Goal: Task Accomplishment & Management: Use online tool/utility

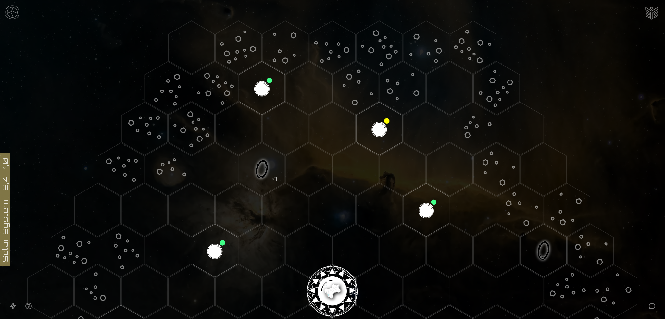
click at [330, 285] on image at bounding box center [332, 289] width 54 height 54
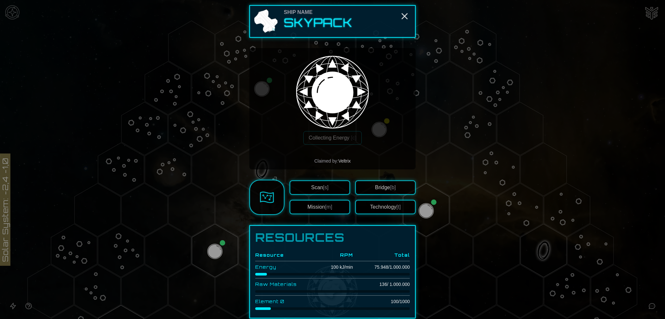
click at [329, 208] on span "[m]" at bounding box center [328, 207] width 7 height 6
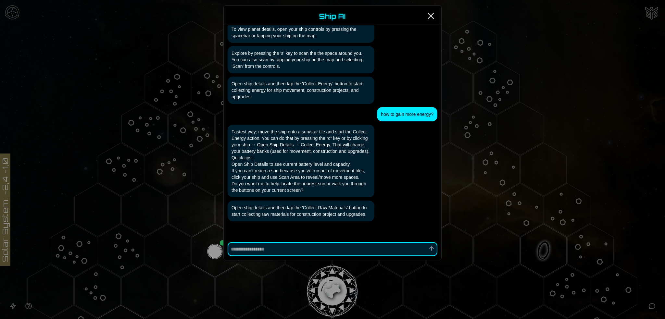
scroll to position [155, 0]
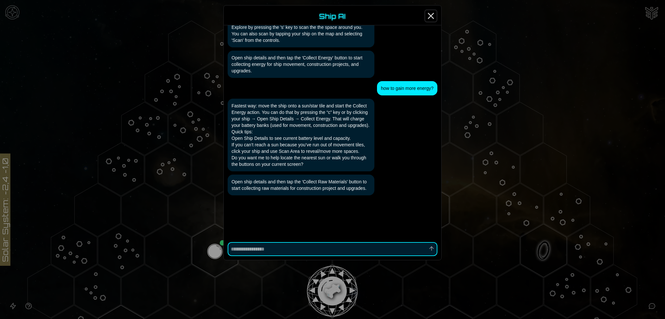
click at [434, 14] on icon "Close" at bounding box center [431, 16] width 10 height 10
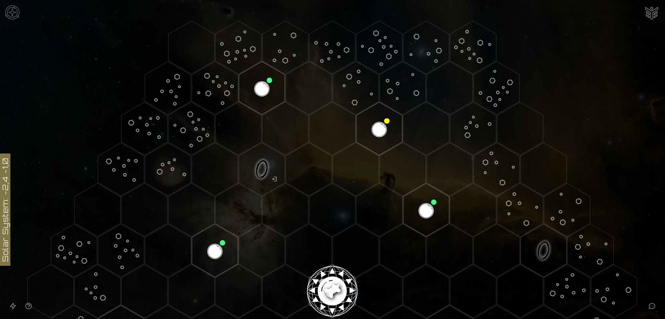
click at [332, 284] on image at bounding box center [332, 289] width 54 height 54
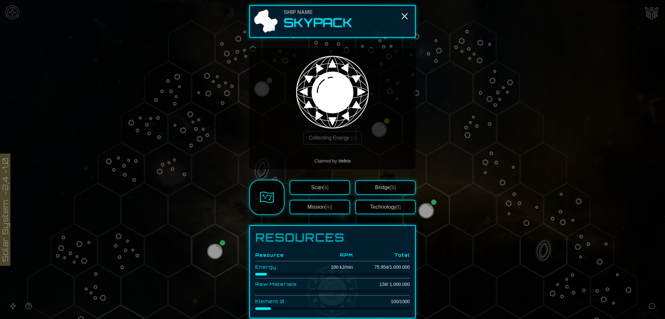
click at [384, 209] on button "Technology [t]" at bounding box center [385, 207] width 60 height 14
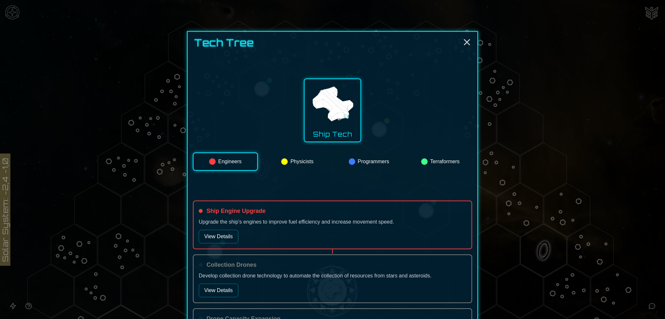
click at [362, 164] on button "Programmers" at bounding box center [369, 162] width 64 height 18
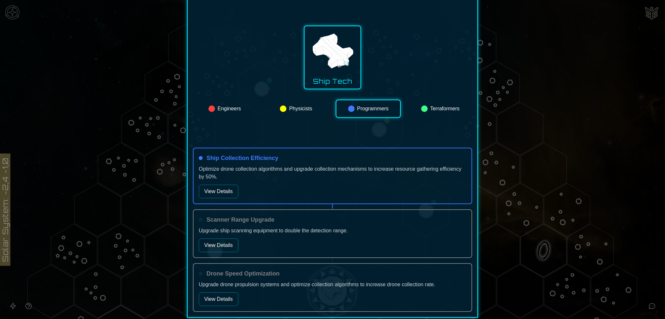
scroll to position [65, 0]
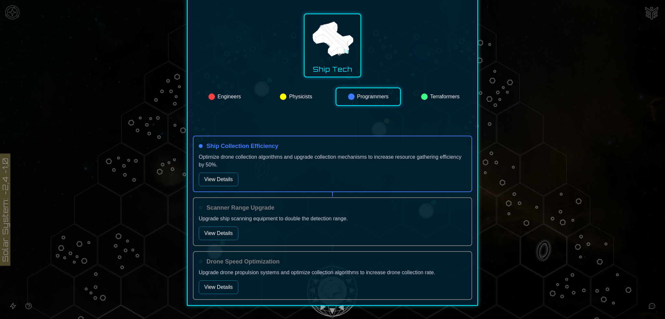
click at [212, 176] on button "View Details" at bounding box center [219, 180] width 40 height 14
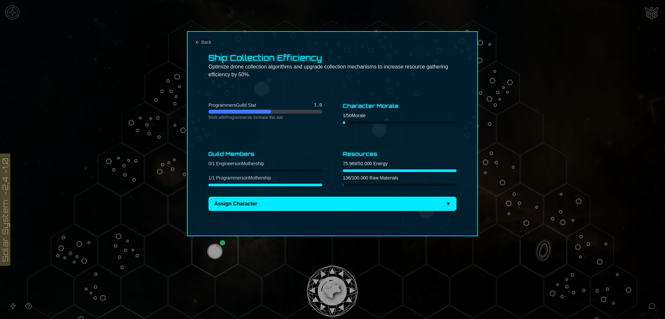
click at [203, 43] on span "Back" at bounding box center [206, 42] width 10 height 6
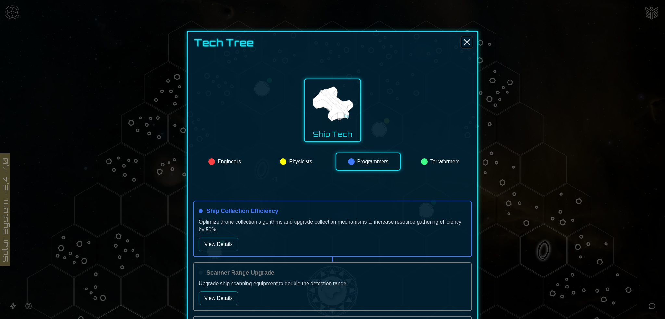
click at [464, 43] on line "Close" at bounding box center [466, 42] width 5 height 5
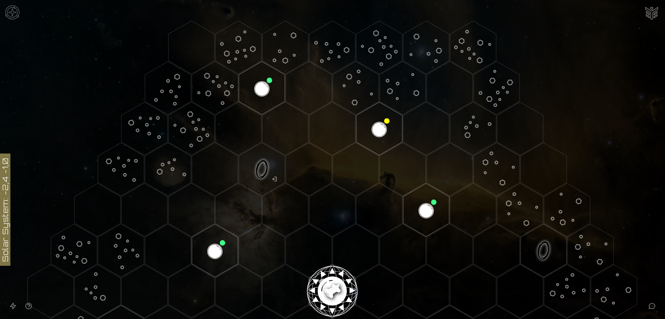
click at [335, 286] on image at bounding box center [332, 289] width 54 height 54
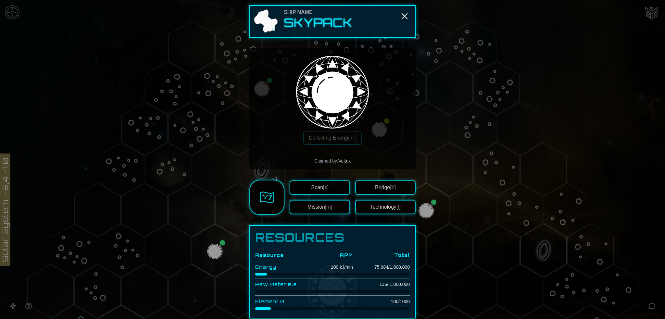
click at [380, 188] on button "Bridge [b]" at bounding box center [385, 188] width 60 height 14
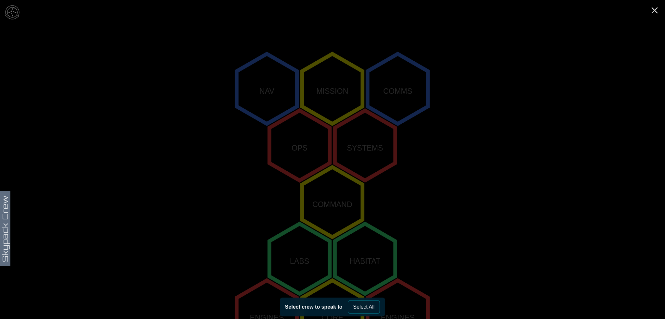
scroll to position [131, 0]
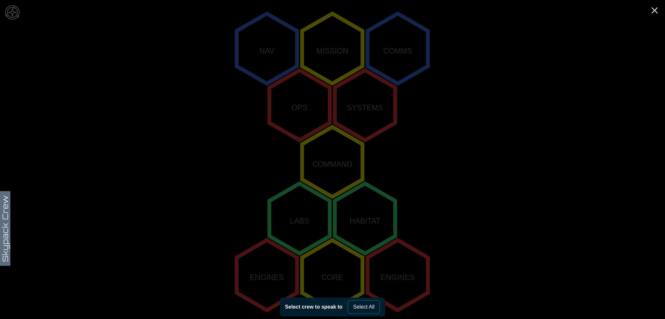
click at [369, 306] on button "Select All" at bounding box center [364, 307] width 32 height 14
click at [267, 50] on polygon "0,-2" at bounding box center [267, 49] width 60 height 70
click at [323, 43] on polygon "1,-2" at bounding box center [332, 49] width 60 height 70
click at [412, 47] on polygon "2,-2" at bounding box center [398, 49] width 60 height 70
click at [305, 97] on polygon "0,-1" at bounding box center [300, 105] width 60 height 70
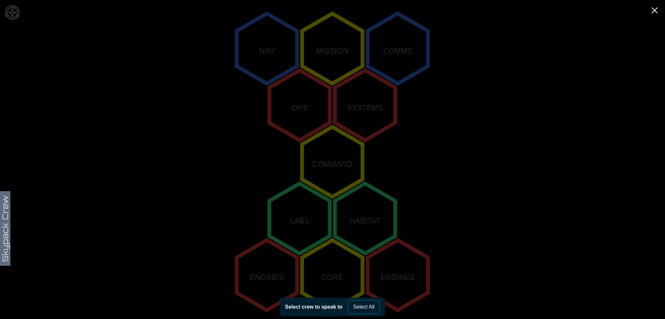
click at [374, 105] on polygon "1,-1" at bounding box center [365, 105] width 60 height 70
click at [328, 167] on polygon "0,0" at bounding box center [332, 162] width 60 height 70
drag, startPoint x: 304, startPoint y: 218, endPoint x: 372, endPoint y: 221, distance: 68.0
click at [304, 218] on polygon "-1,1" at bounding box center [300, 219] width 60 height 70
drag, startPoint x: 381, startPoint y: 219, endPoint x: 288, endPoint y: 258, distance: 99.9
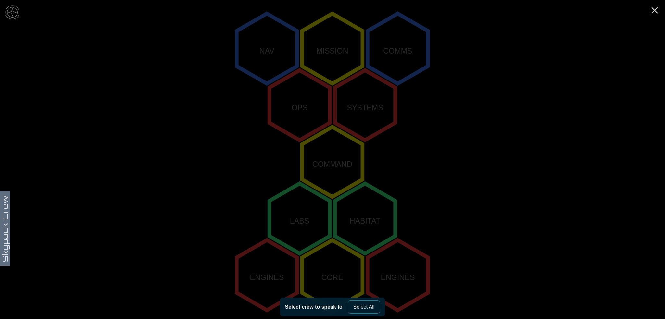
click at [380, 219] on polygon "0,1" at bounding box center [365, 219] width 60 height 70
click at [255, 274] on polygon "-2,2" at bounding box center [267, 275] width 60 height 70
click at [344, 275] on polygon "-1,2" at bounding box center [332, 275] width 60 height 70
click at [424, 267] on polygon "0,2" at bounding box center [398, 275] width 60 height 70
click at [655, 10] on line "Close" at bounding box center [654, 10] width 5 height 5
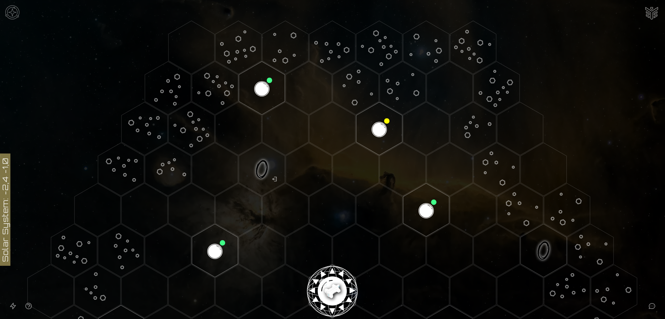
click at [334, 287] on image at bounding box center [332, 289] width 54 height 54
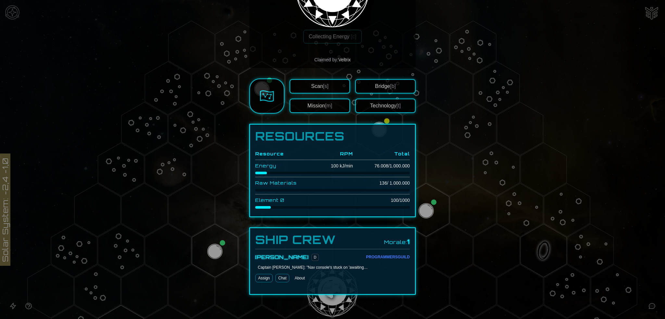
scroll to position [107, 0]
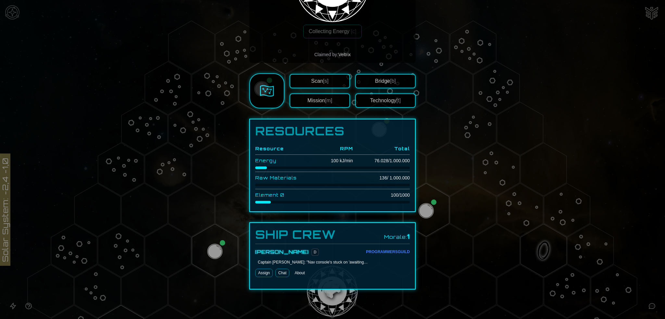
click at [262, 272] on button "Assign" at bounding box center [264, 273] width 18 height 8
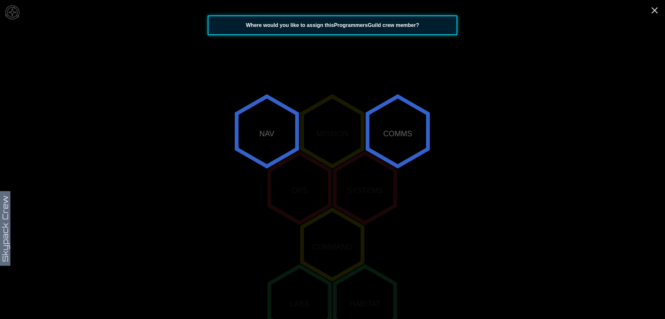
scroll to position [33, 0]
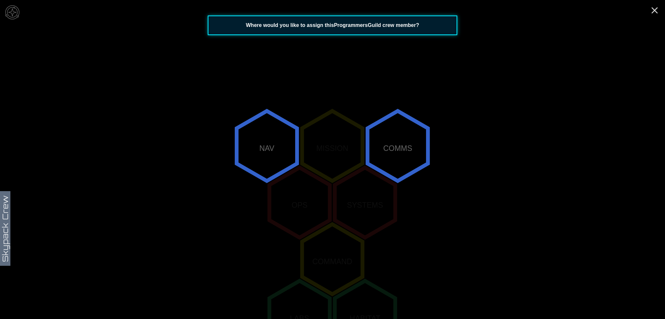
click at [267, 150] on polygon "0,-2" at bounding box center [267, 146] width 60 height 70
click at [271, 145] on polygon "0,-2" at bounding box center [267, 146] width 60 height 70
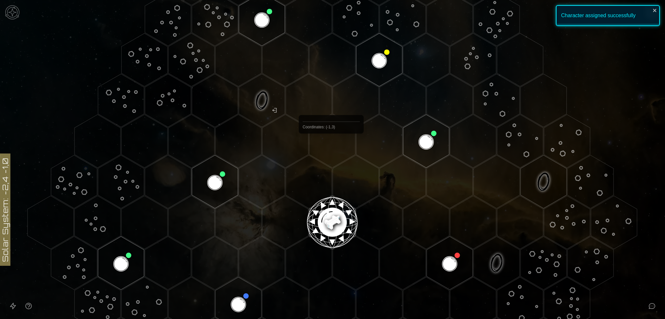
scroll to position [64, 0]
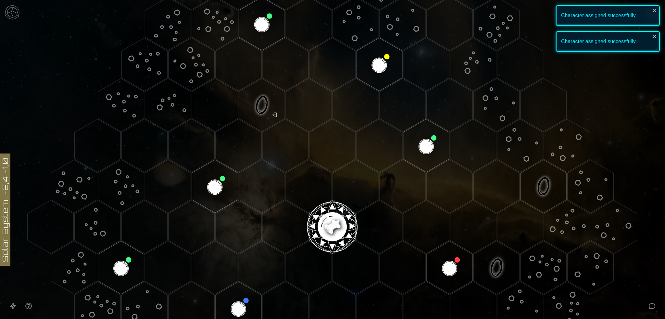
click at [331, 219] on image at bounding box center [332, 224] width 54 height 54
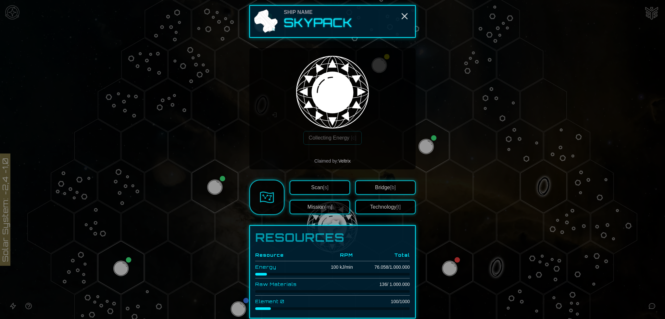
click at [380, 205] on button "Technology [t]" at bounding box center [385, 207] width 60 height 14
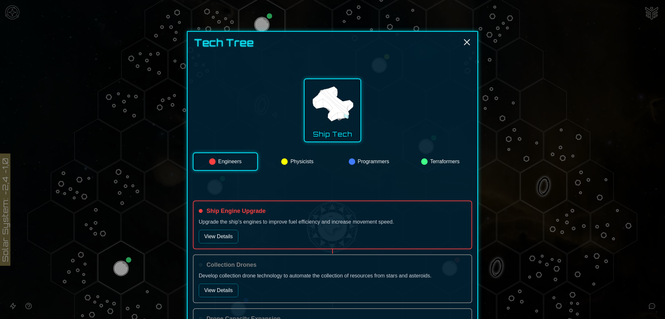
click at [363, 158] on button "Programmers" at bounding box center [369, 162] width 64 height 18
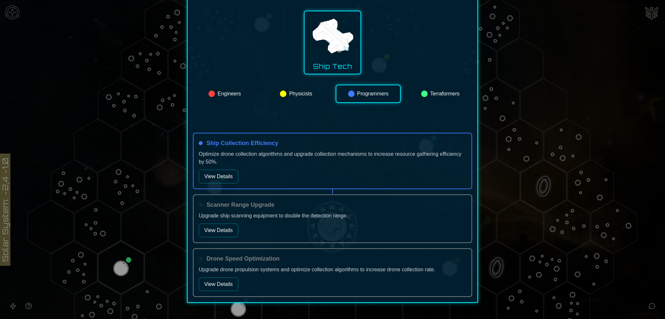
scroll to position [81, 0]
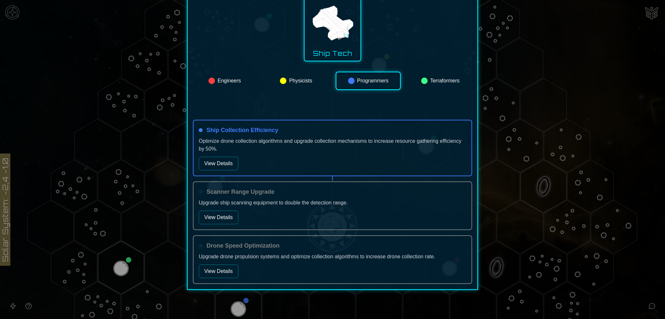
click at [228, 160] on button "View Details" at bounding box center [219, 164] width 40 height 14
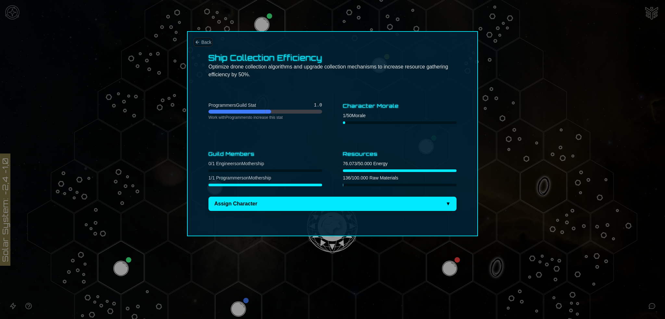
click at [199, 42] on icon "Back" at bounding box center [197, 42] width 5 height 5
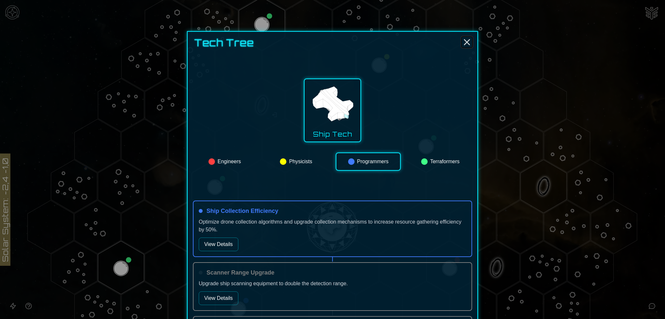
click at [467, 39] on icon "Close" at bounding box center [467, 42] width 10 height 10
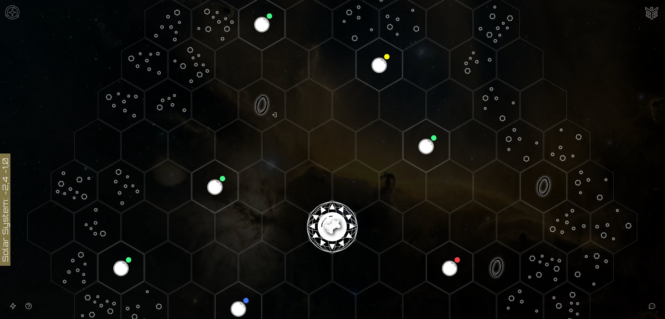
click at [334, 219] on image at bounding box center [332, 224] width 54 height 54
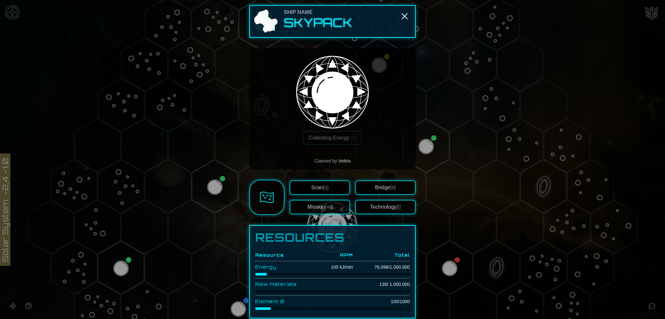
click at [219, 100] on div at bounding box center [332, 159] width 665 height 319
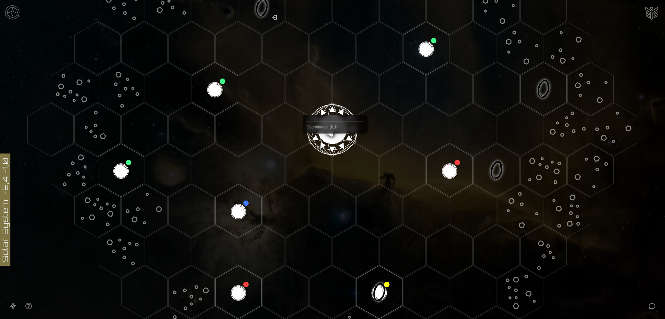
scroll to position [64, 0]
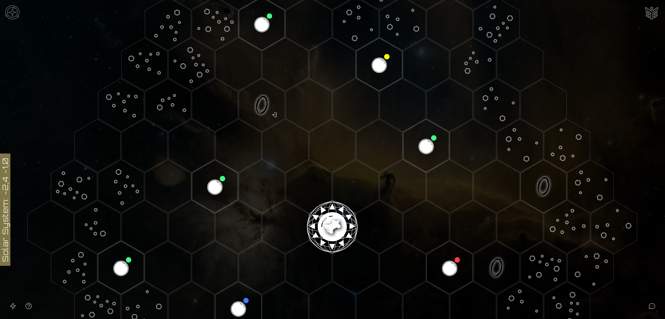
click at [655, 15] on img "Ship AI Chat" at bounding box center [652, 13] width 16 height 16
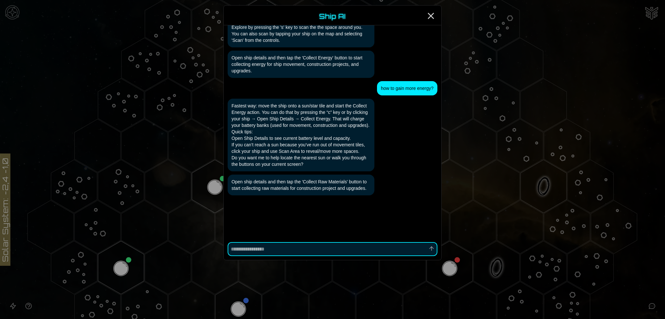
scroll to position [155, 0]
type textarea "*"
click at [433, 13] on icon "Close" at bounding box center [431, 16] width 10 height 10
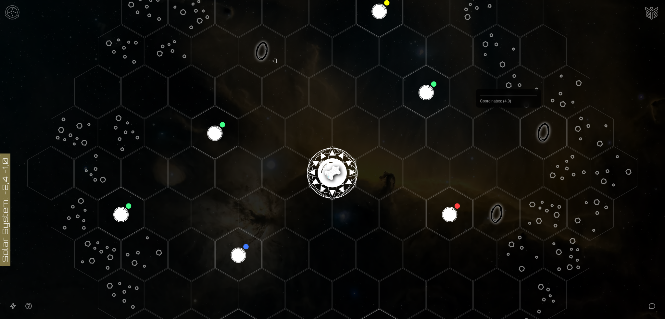
scroll to position [97, 0]
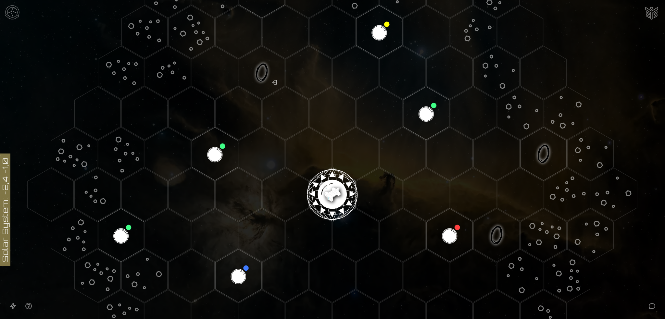
click at [121, 146] on polygon "Hex at coordinates -4,-1, clickable" at bounding box center [121, 153] width 46 height 53
click at [125, 153] on image at bounding box center [121, 154] width 77 height 77
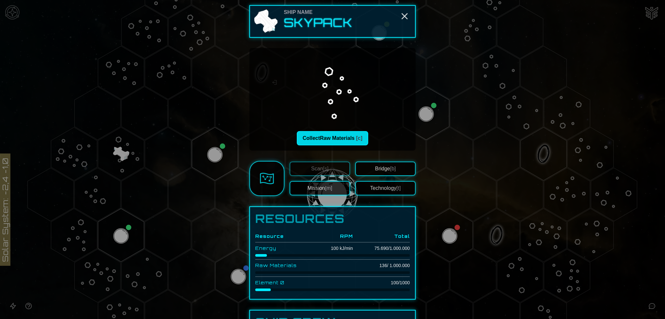
click at [352, 140] on button "Collect Raw Materials [c]" at bounding box center [332, 138] width 71 height 14
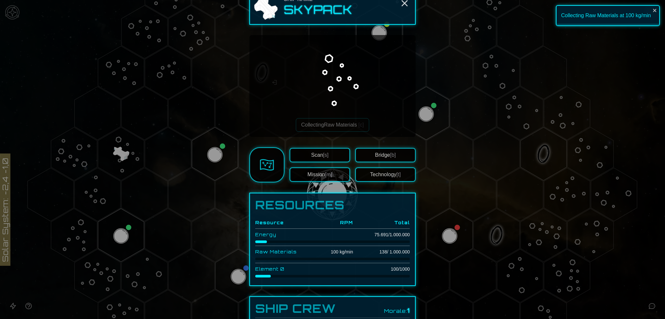
scroll to position [65, 0]
